Goal: Transaction & Acquisition: Purchase product/service

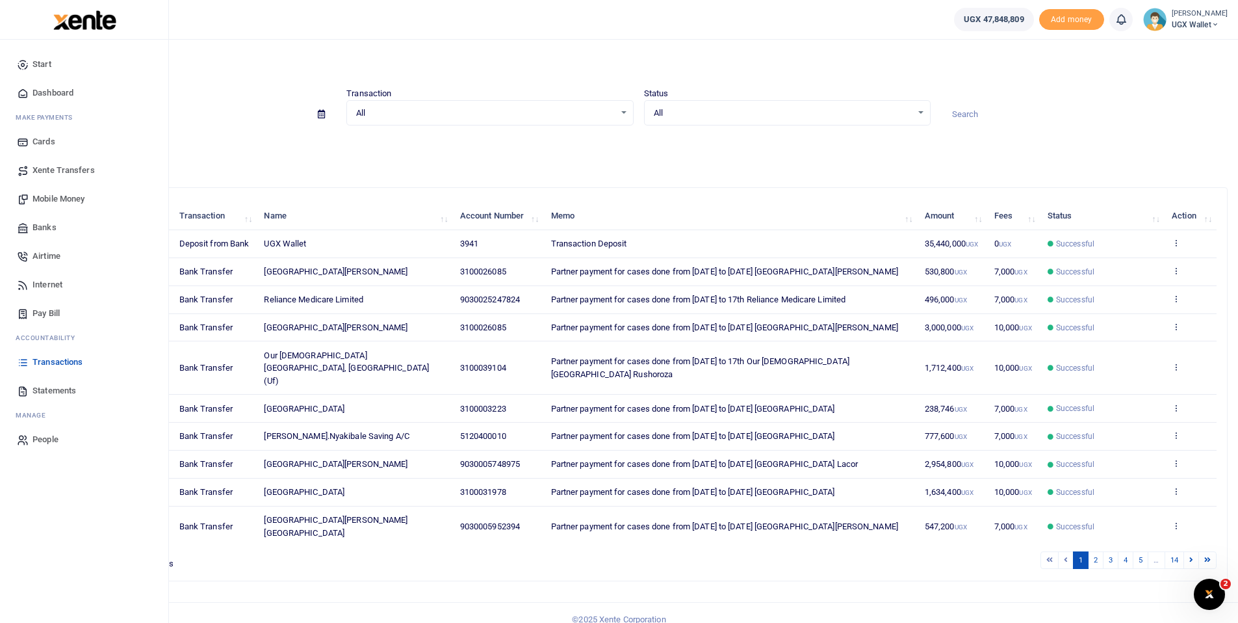
click at [62, 196] on span "Mobile Money" at bounding box center [58, 198] width 52 height 13
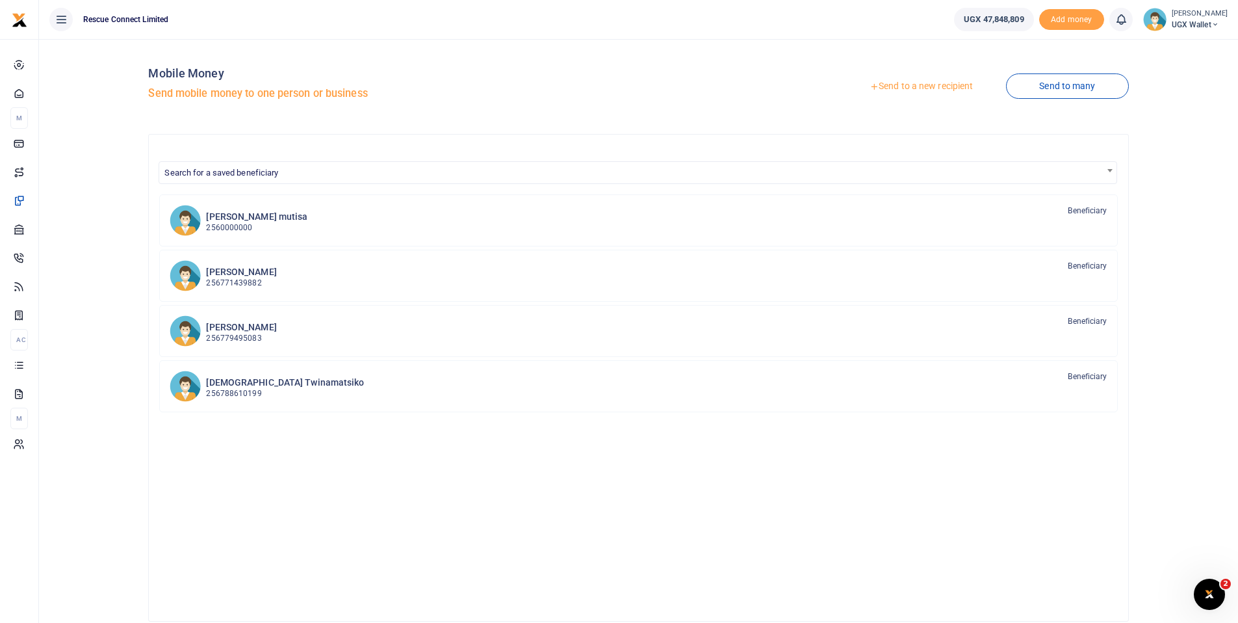
click at [905, 84] on link "Send to a new recipient" at bounding box center [921, 86] width 170 height 23
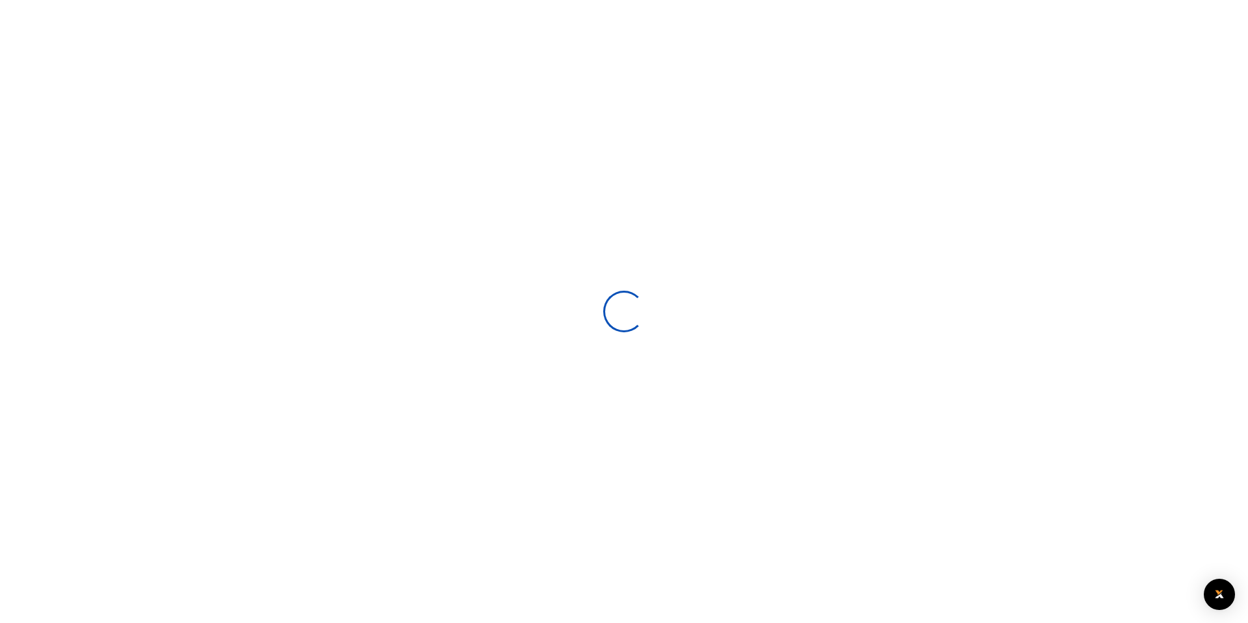
select select
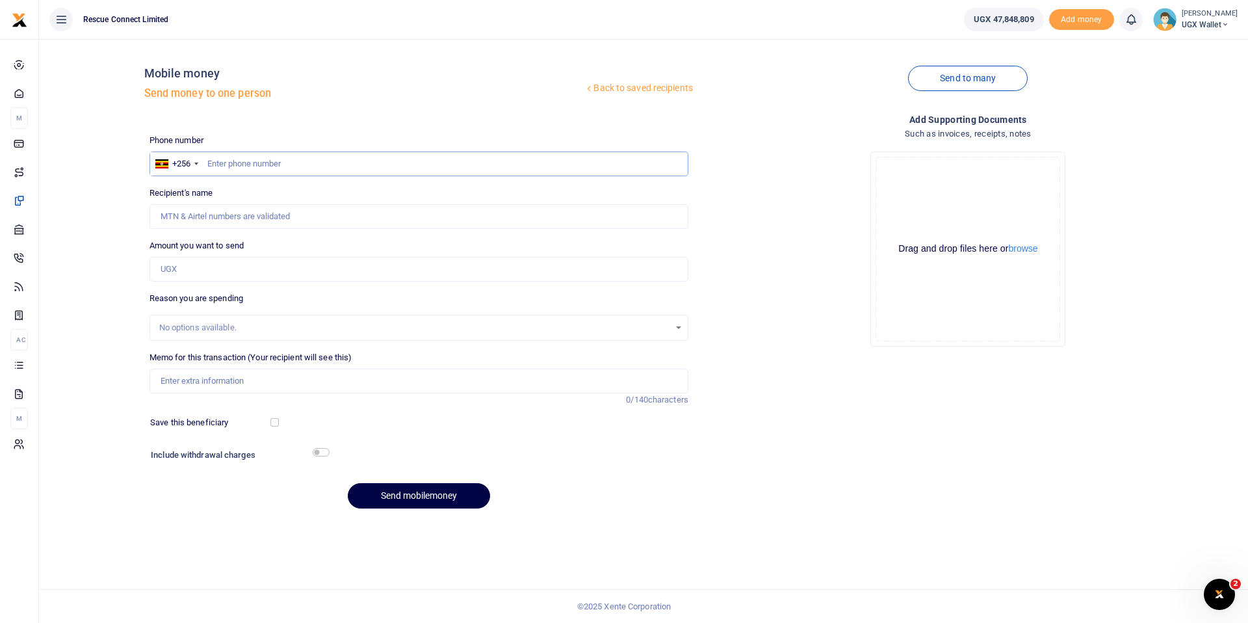
click at [242, 161] on input "text" at bounding box center [418, 163] width 539 height 25
paste input "tel:+256775433145"
click at [237, 165] on input "tel:+256775433145" at bounding box center [418, 163] width 539 height 25
type input "775433145"
type input "[PERSON_NAME]"
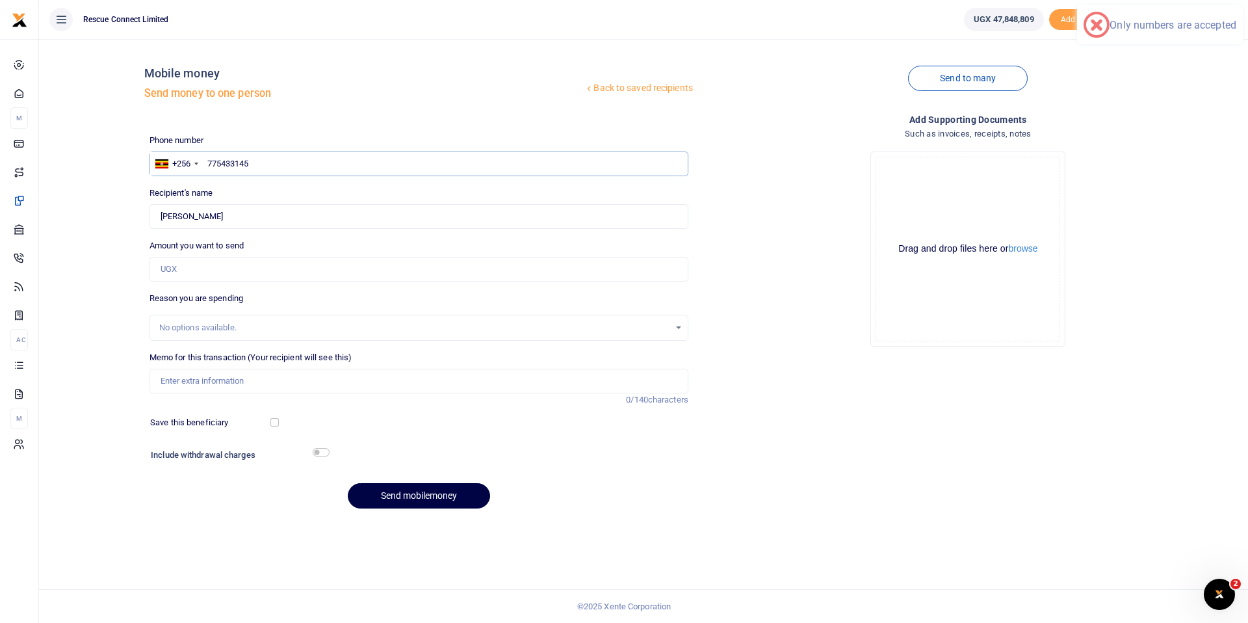
type input "775433145"
click at [200, 271] on input "Amount you want to send" at bounding box center [418, 269] width 539 height 25
type input "2,032,030"
click at [196, 333] on div "No options available." at bounding box center [414, 327] width 510 height 13
click at [194, 383] on input "Memo for this transaction (Your recipient will see this)" at bounding box center [418, 381] width 539 height 25
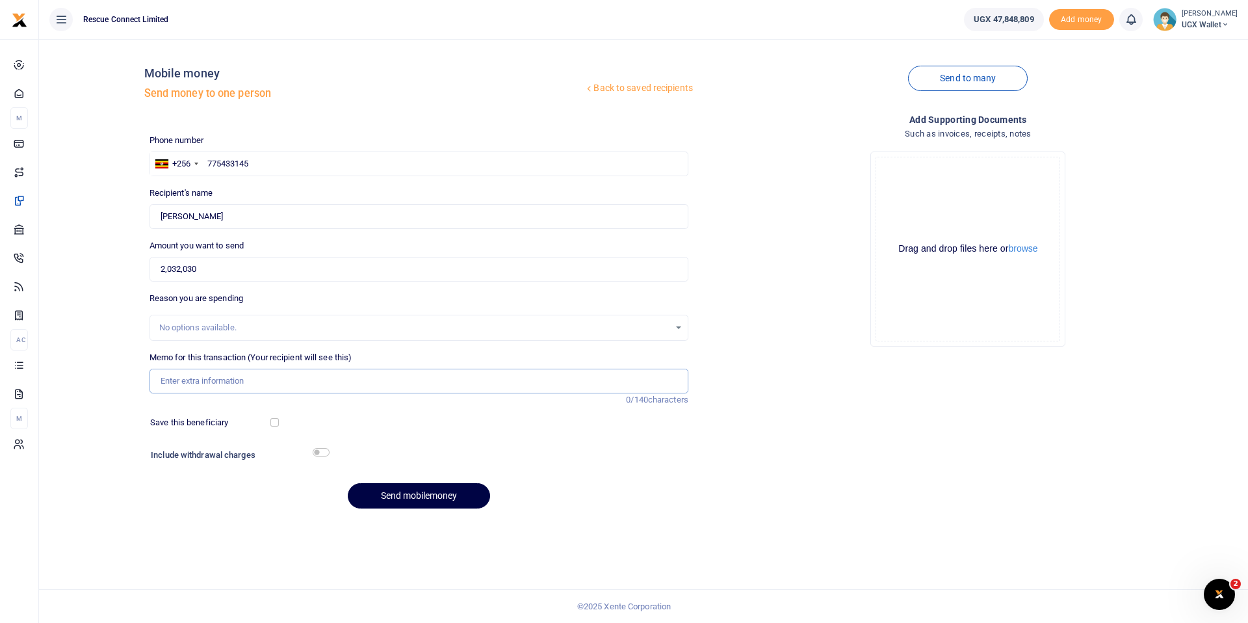
click at [216, 383] on input "Memo for this transaction (Your recipient will see this)" at bounding box center [418, 381] width 539 height 25
paste input "Case 97235"
type input "Case 97235"
click at [403, 498] on button "Send mobilemoney" at bounding box center [419, 495] width 142 height 25
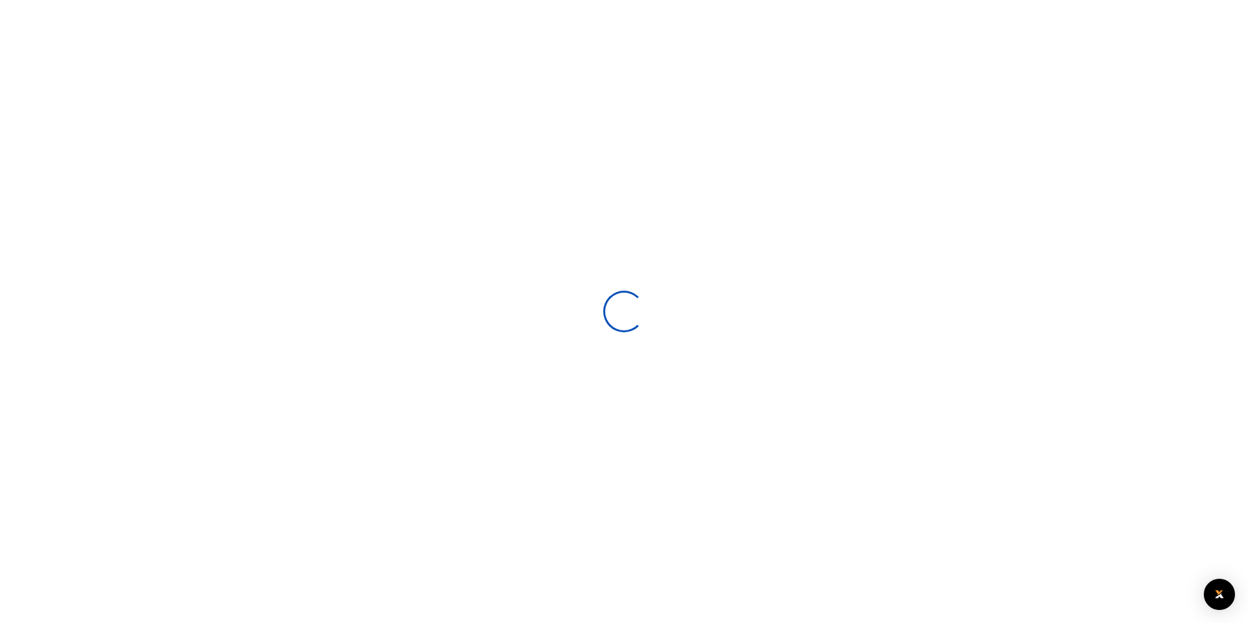
select select
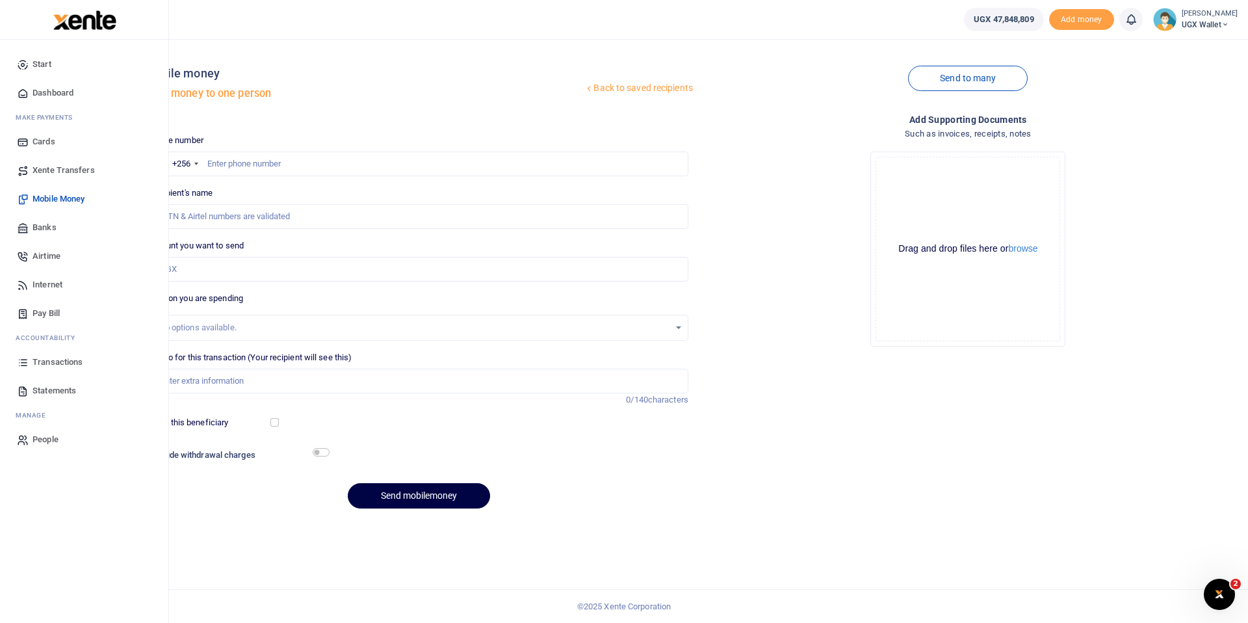
click at [64, 358] on span "Transactions" at bounding box center [57, 362] width 50 height 13
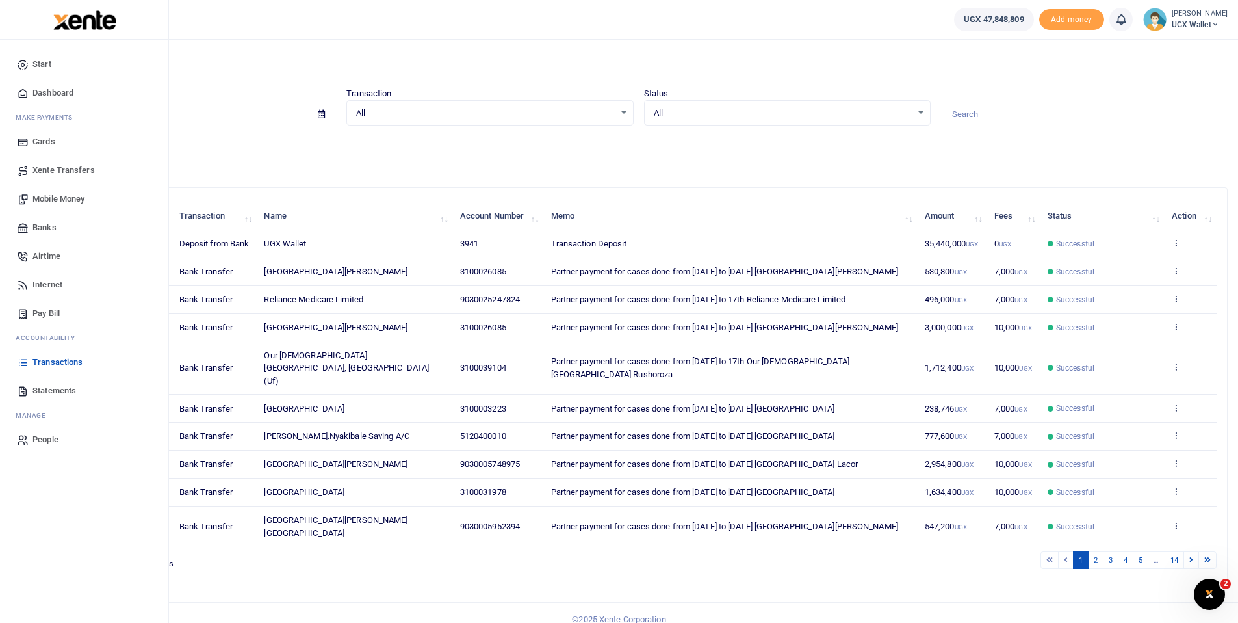
click at [40, 360] on span "Transactions" at bounding box center [57, 362] width 50 height 13
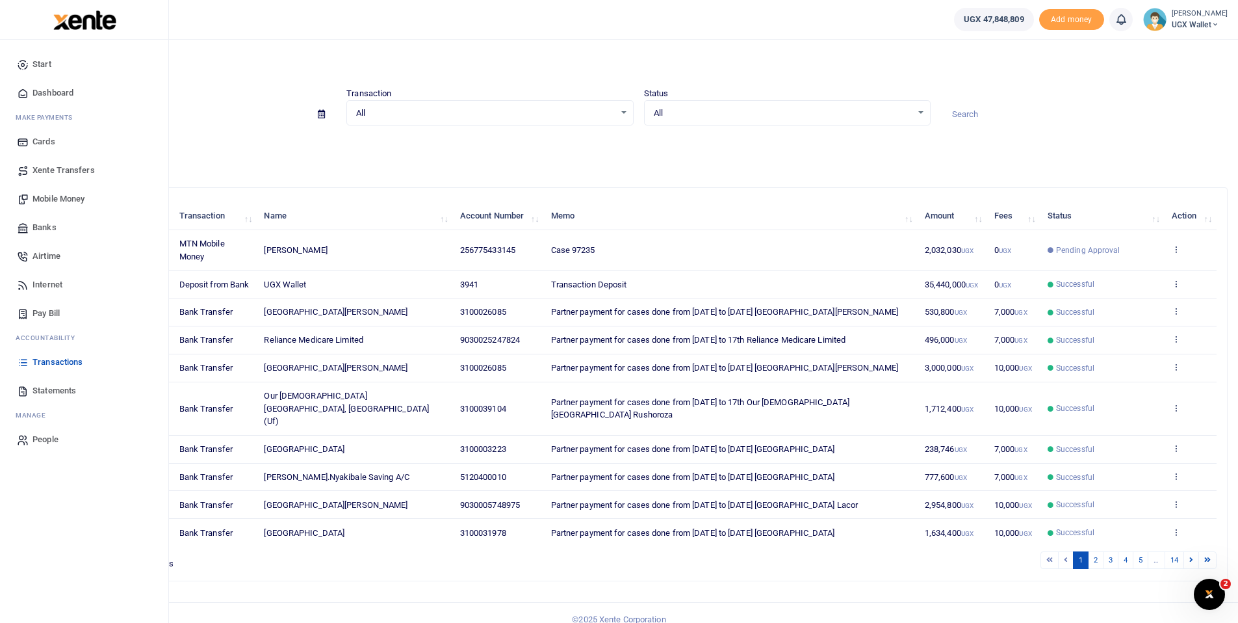
click at [55, 363] on span "Transactions" at bounding box center [57, 362] width 50 height 13
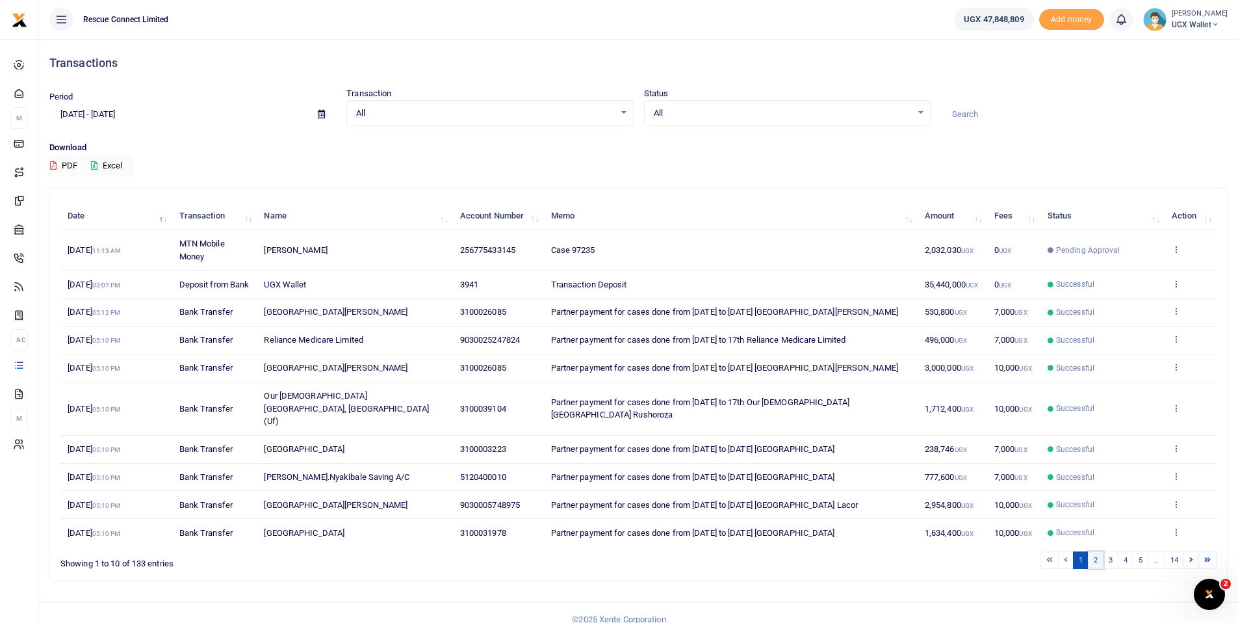
click at [1096, 569] on link "2" at bounding box center [1096, 560] width 16 height 18
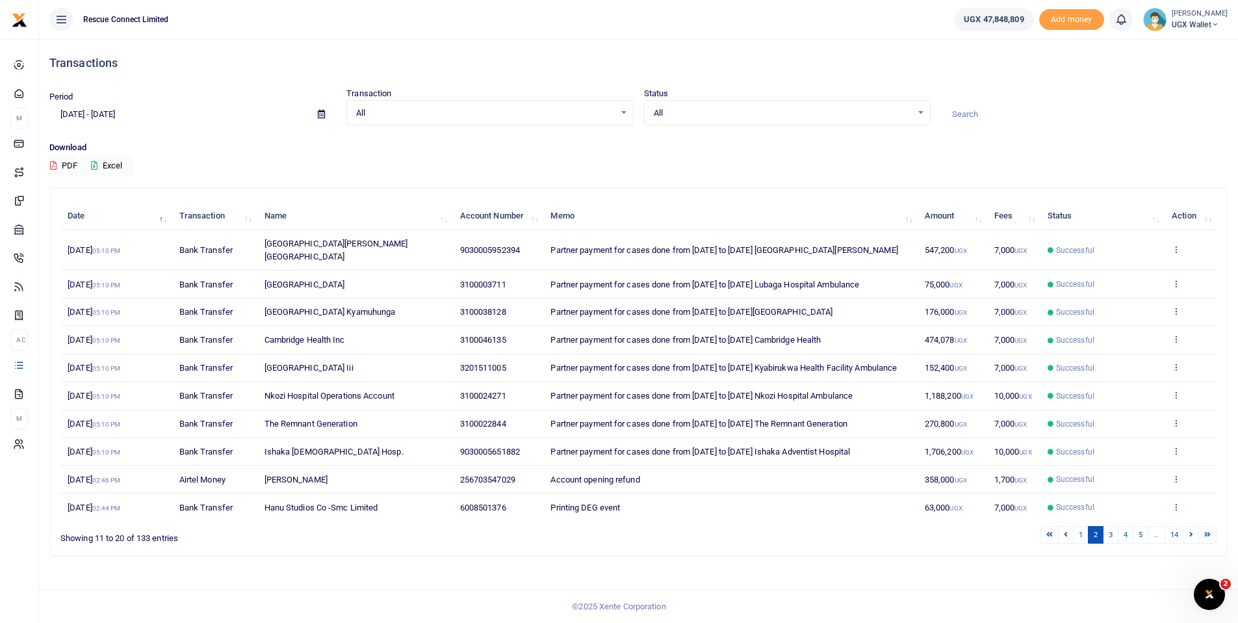
click at [1176, 511] on icon at bounding box center [1176, 506] width 8 height 9
click at [1151, 466] on link "View details" at bounding box center [1128, 457] width 103 height 18
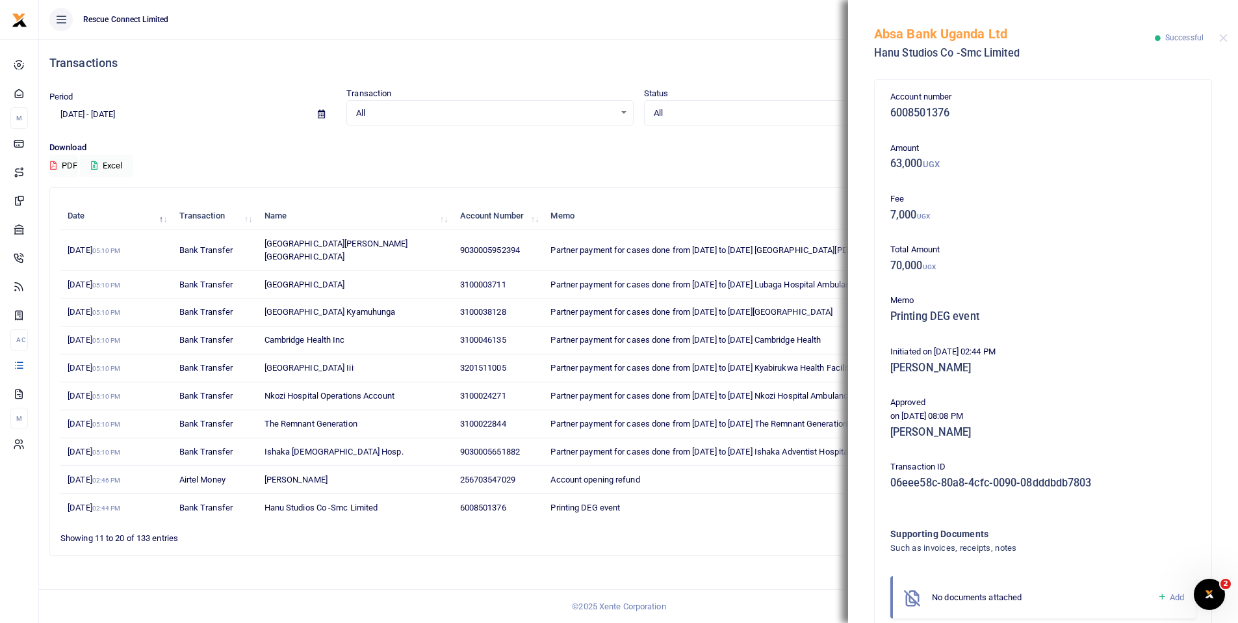
scroll to position [68, 0]
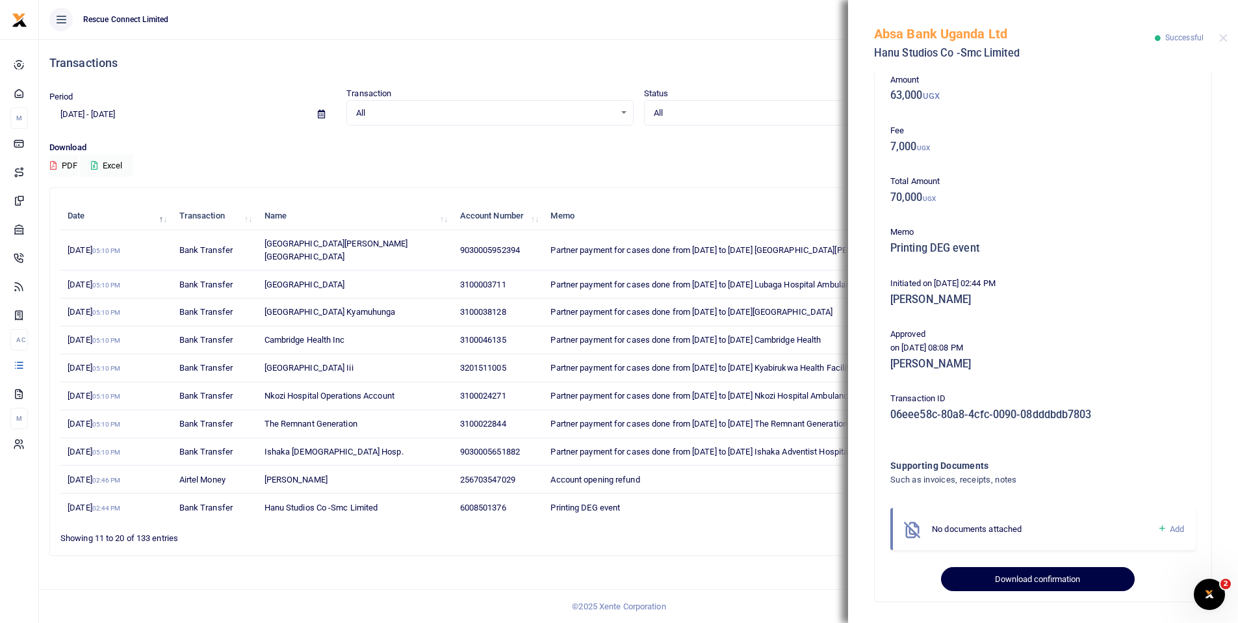
click at [1070, 582] on button "Download confirmation" at bounding box center [1037, 579] width 193 height 25
click at [1019, 573] on button "Download confirmation" at bounding box center [1037, 579] width 193 height 25
